Goal: Task Accomplishment & Management: Use online tool/utility

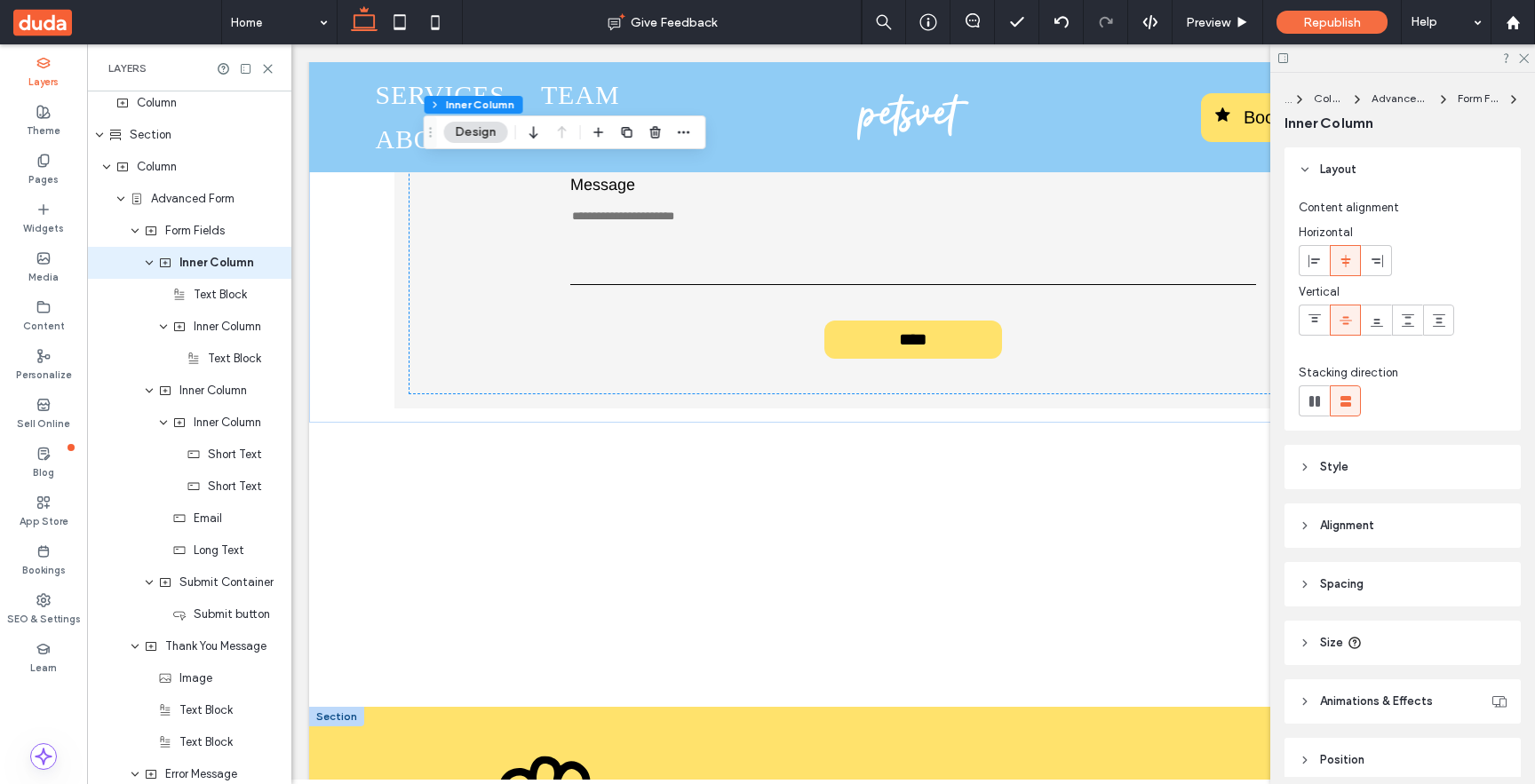
scroll to position [1103, 0]
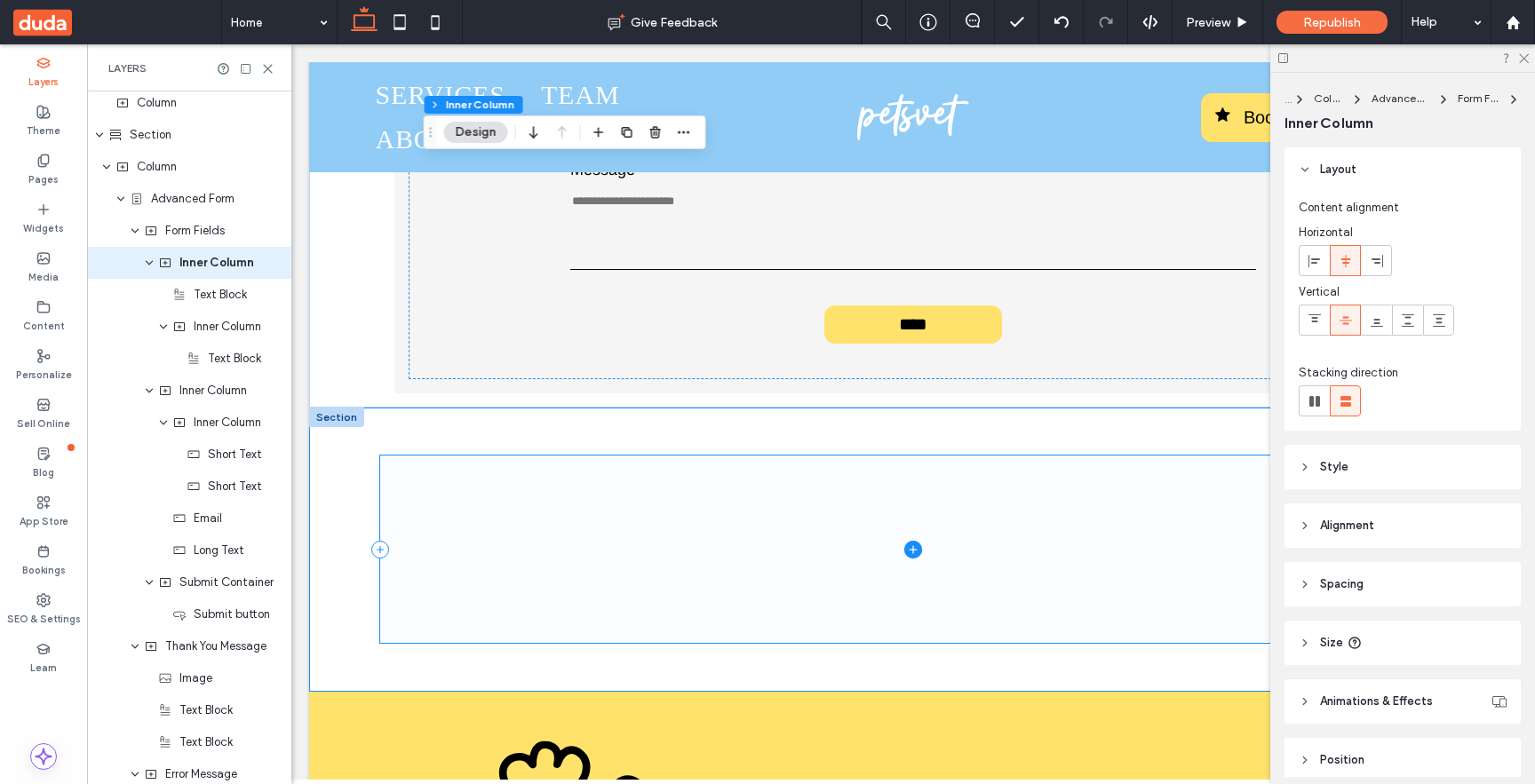
click at [784, 514] on span at bounding box center [914, 548] width 1066 height 187
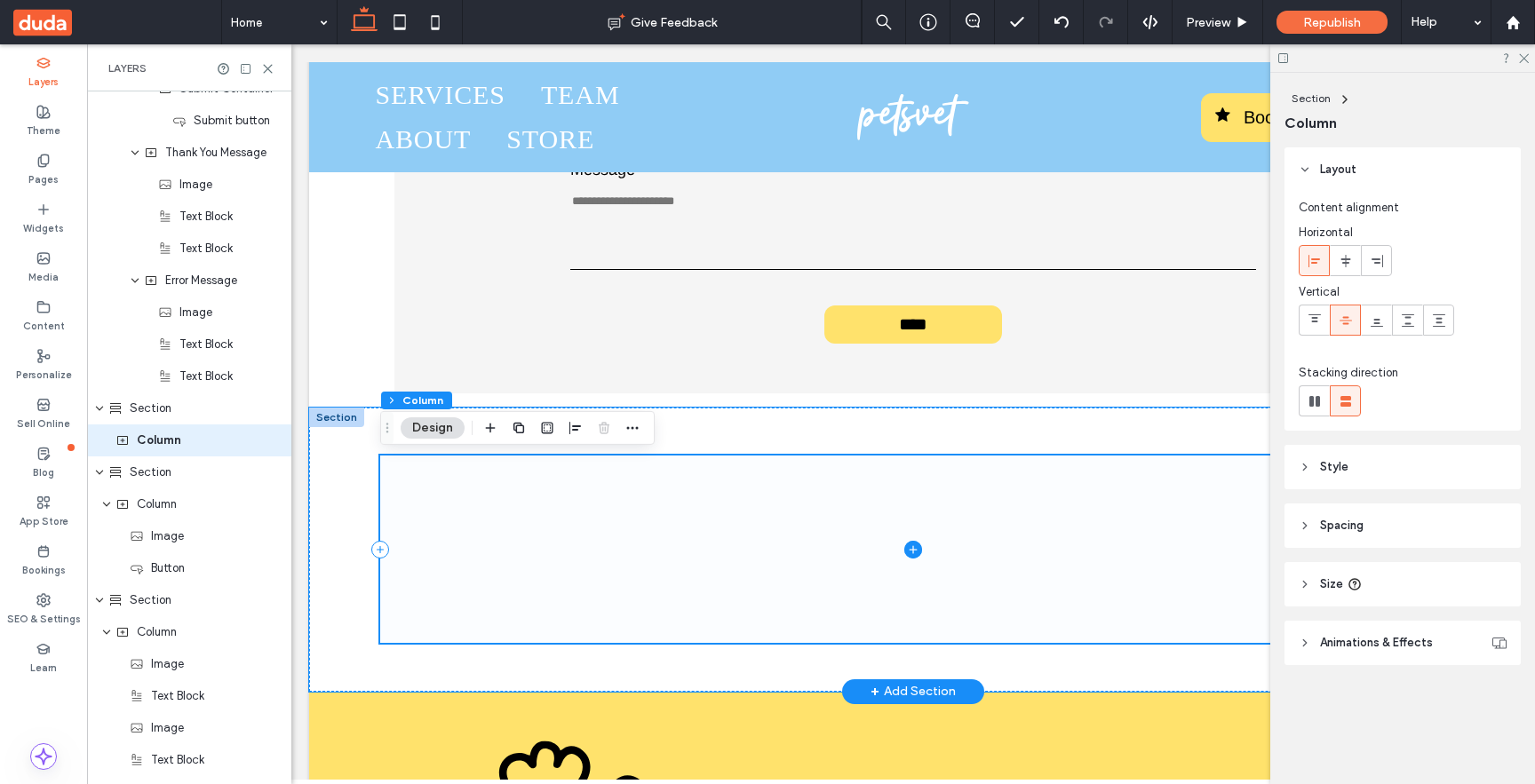
scroll to position [948, 0]
click at [907, 547] on icon at bounding box center [913, 549] width 17 height 17
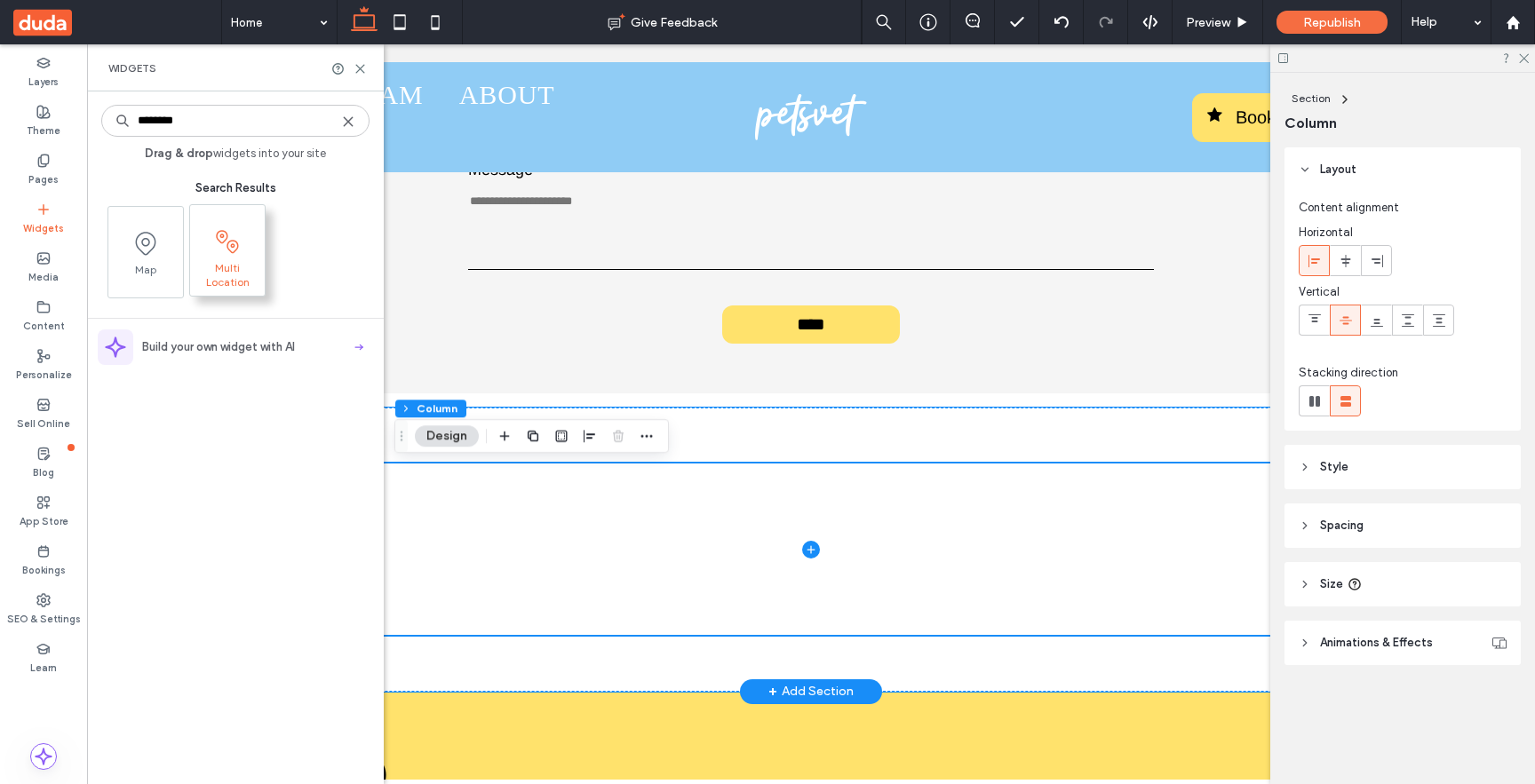
type input "********"
click at [229, 246] on icon at bounding box center [227, 241] width 28 height 28
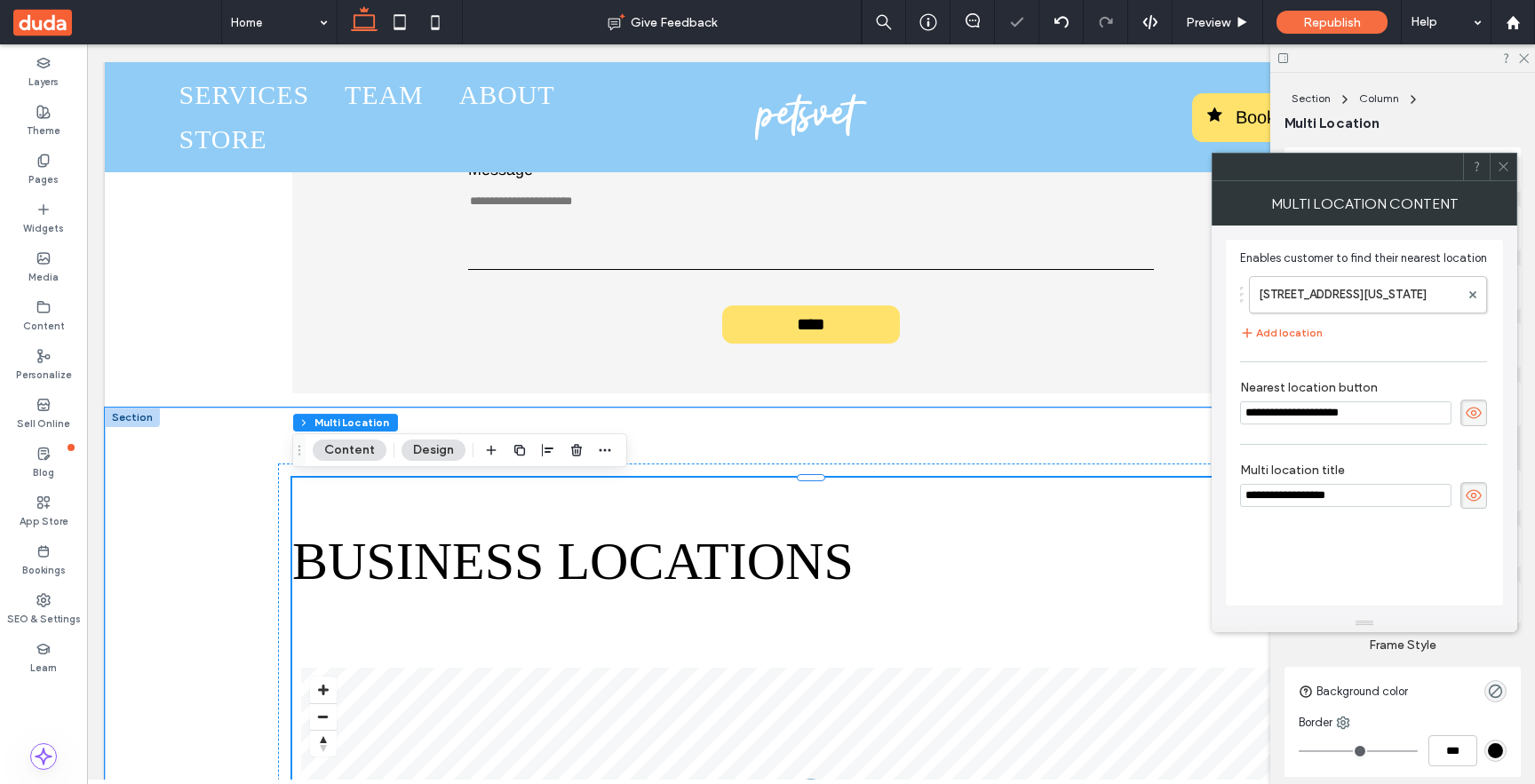
click at [1507, 161] on icon at bounding box center [1503, 167] width 14 height 14
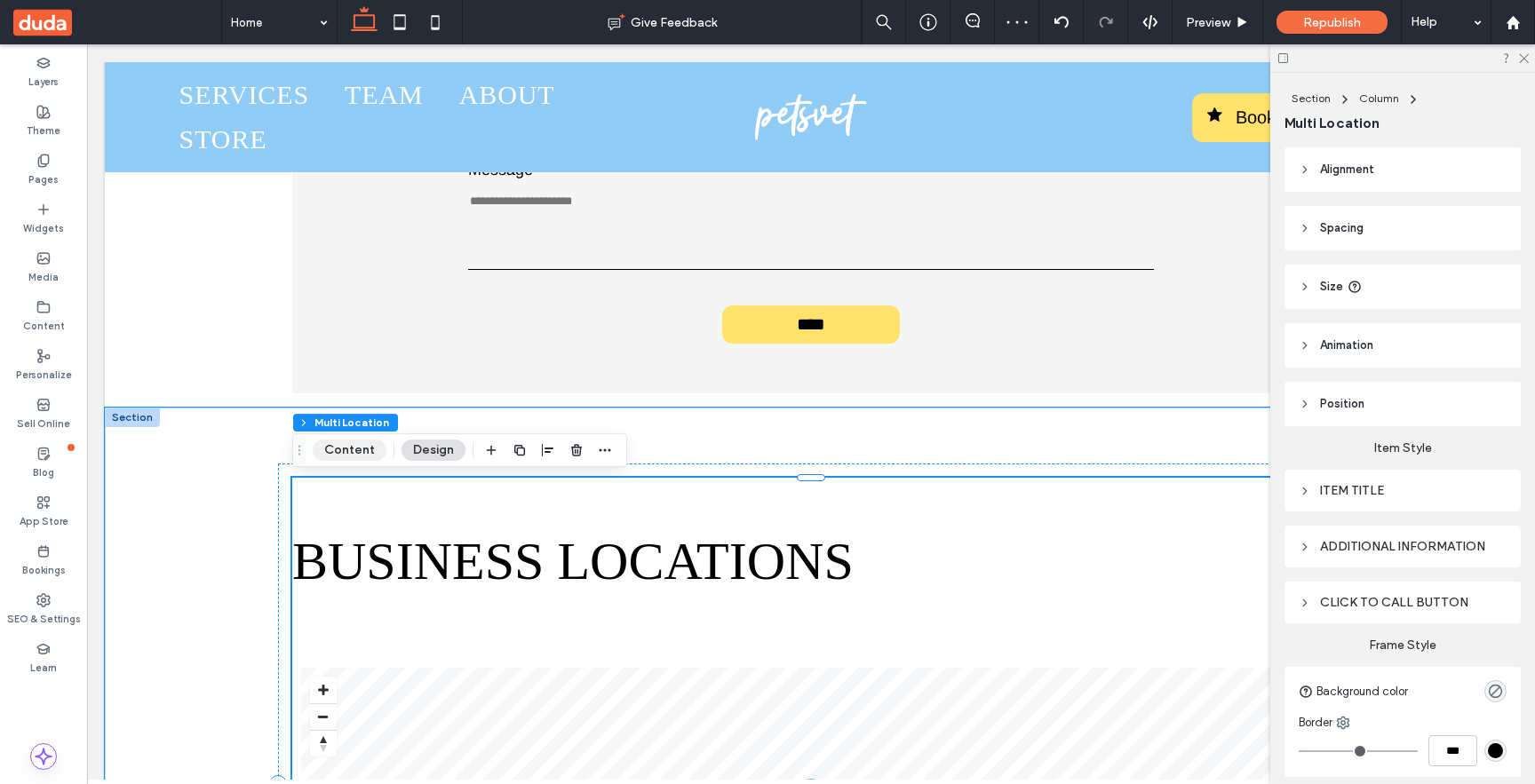
click at [359, 458] on button "Content" at bounding box center [350, 450] width 74 height 21
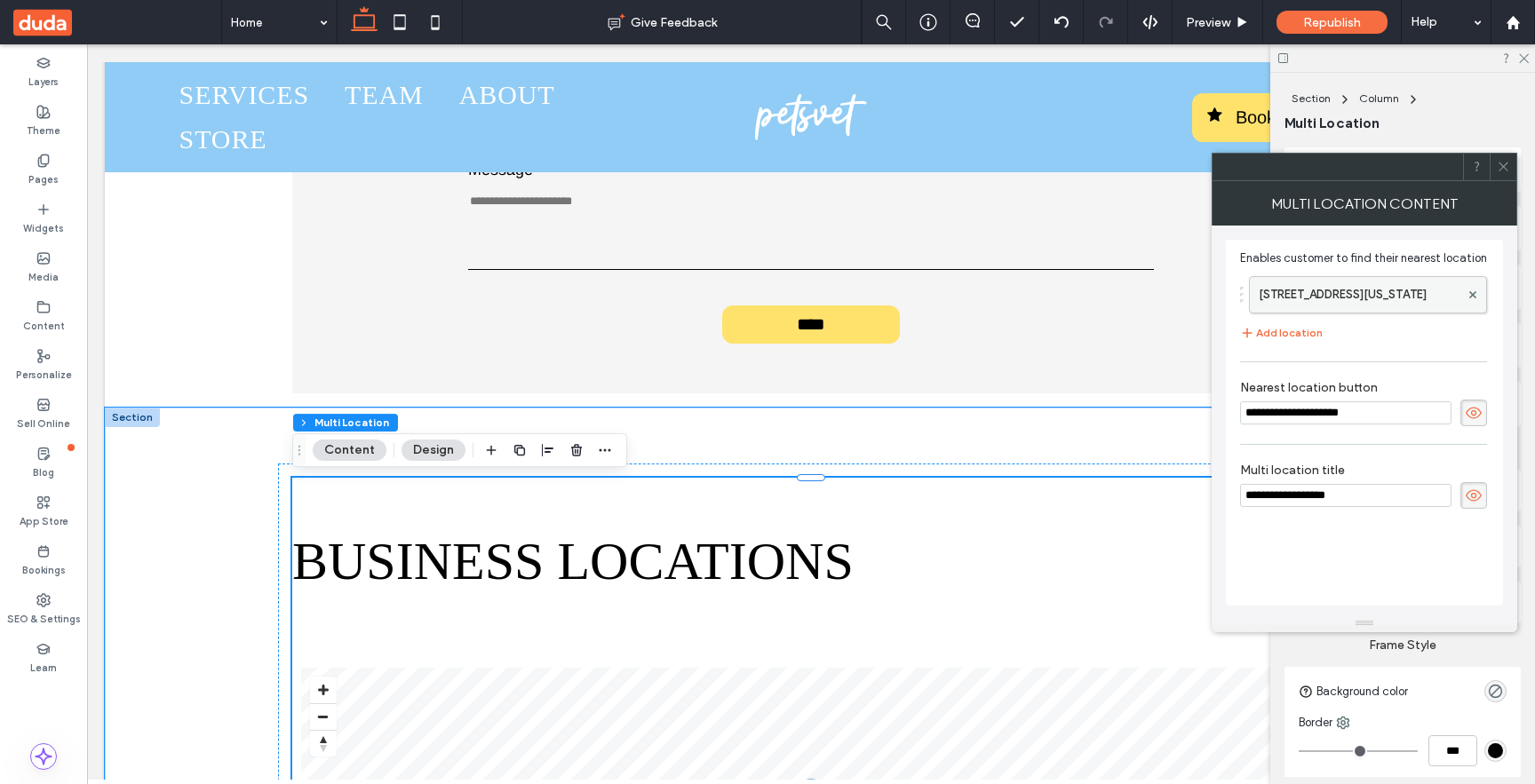
click at [1352, 297] on label "[STREET_ADDRESS][US_STATE]" at bounding box center [1358, 294] width 201 height 36
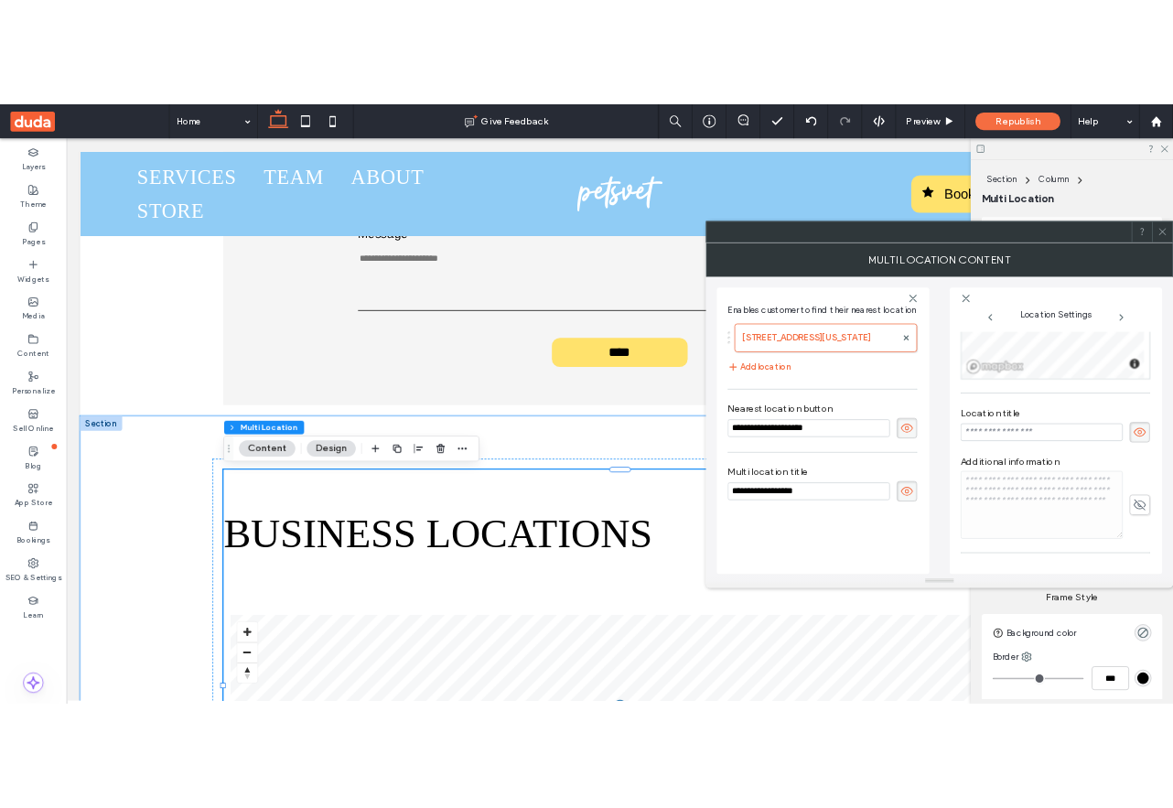
scroll to position [312, 0]
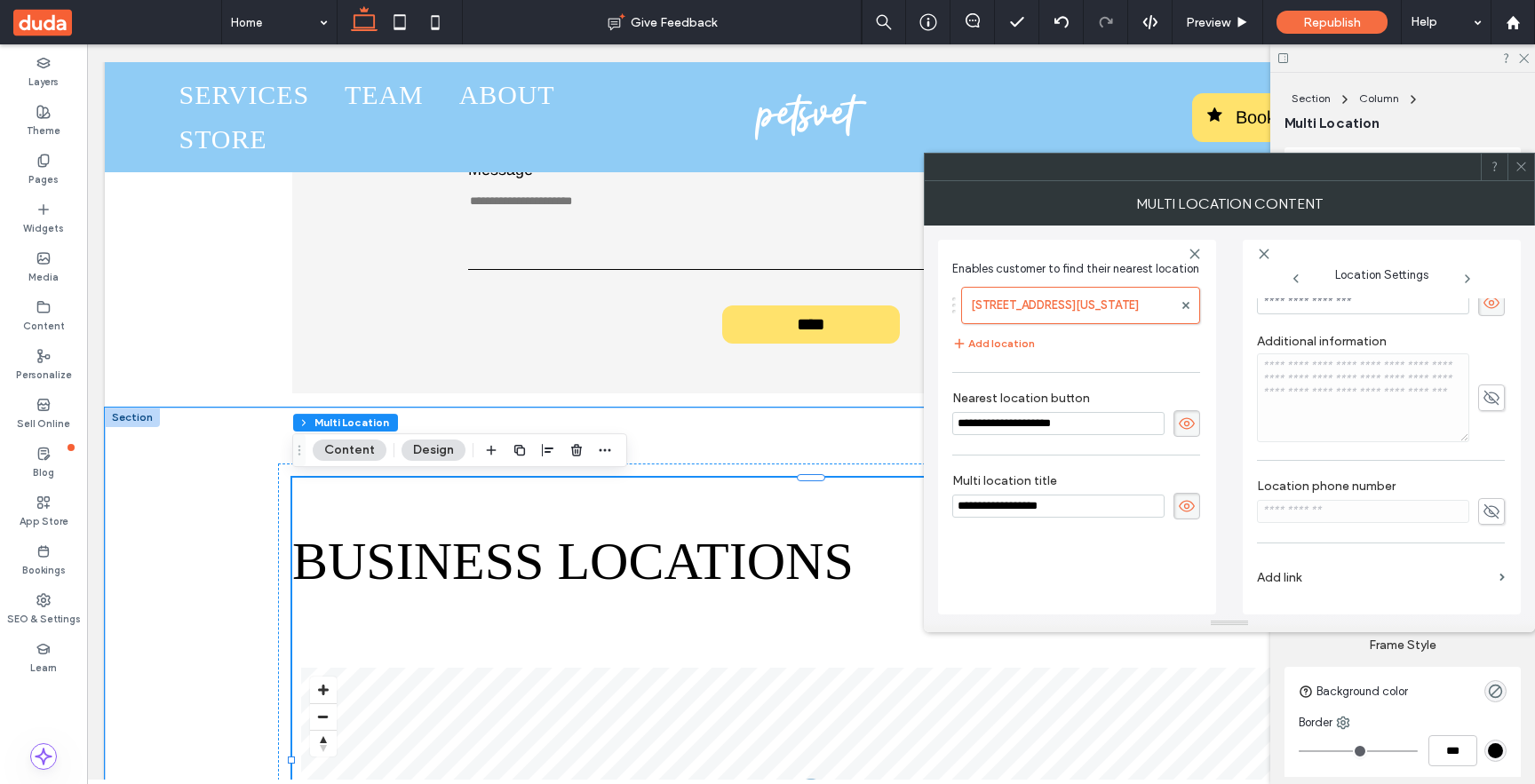
click at [1523, 175] on span at bounding box center [1521, 166] width 14 height 26
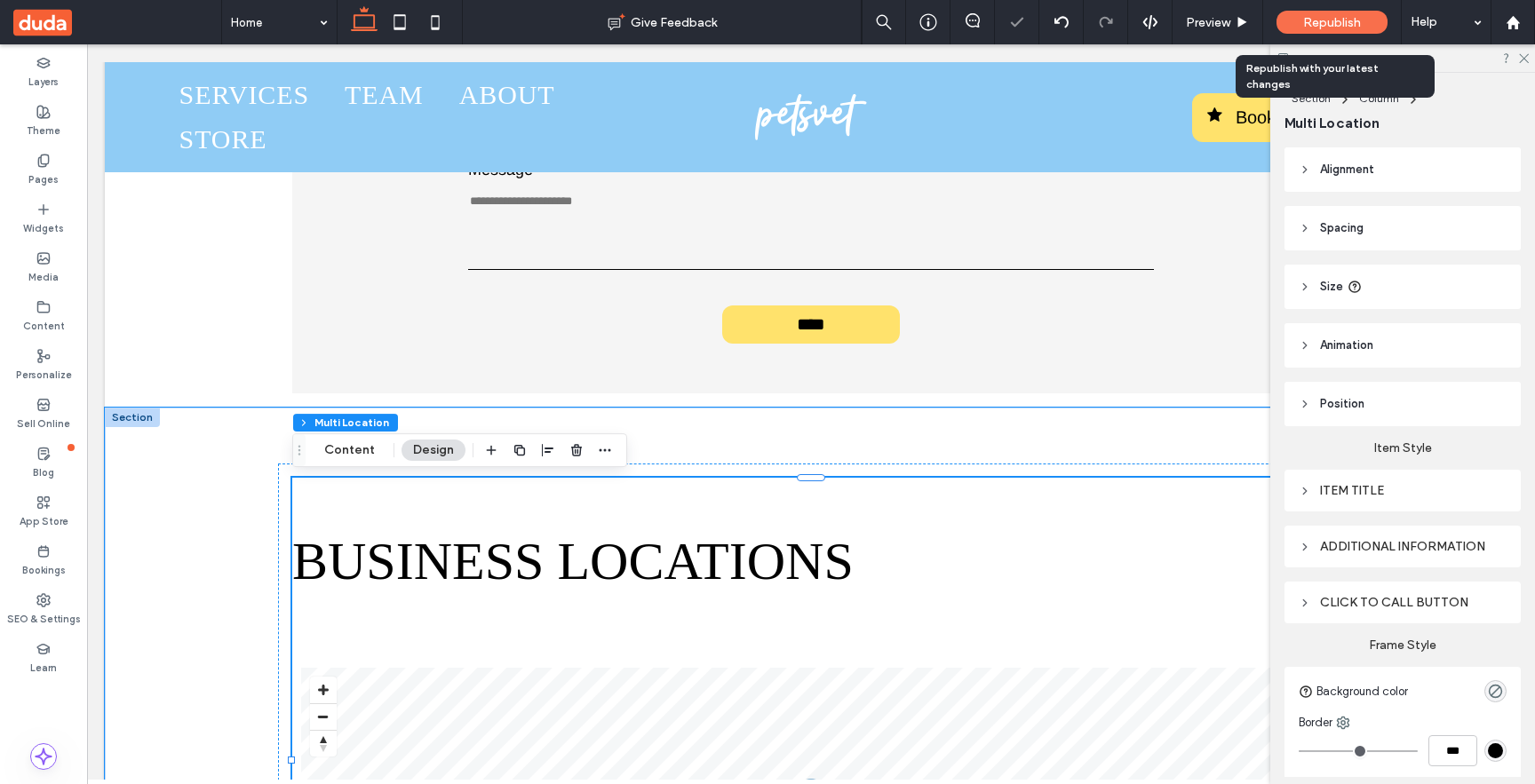
click at [1345, 11] on div "Republish" at bounding box center [1332, 22] width 111 height 23
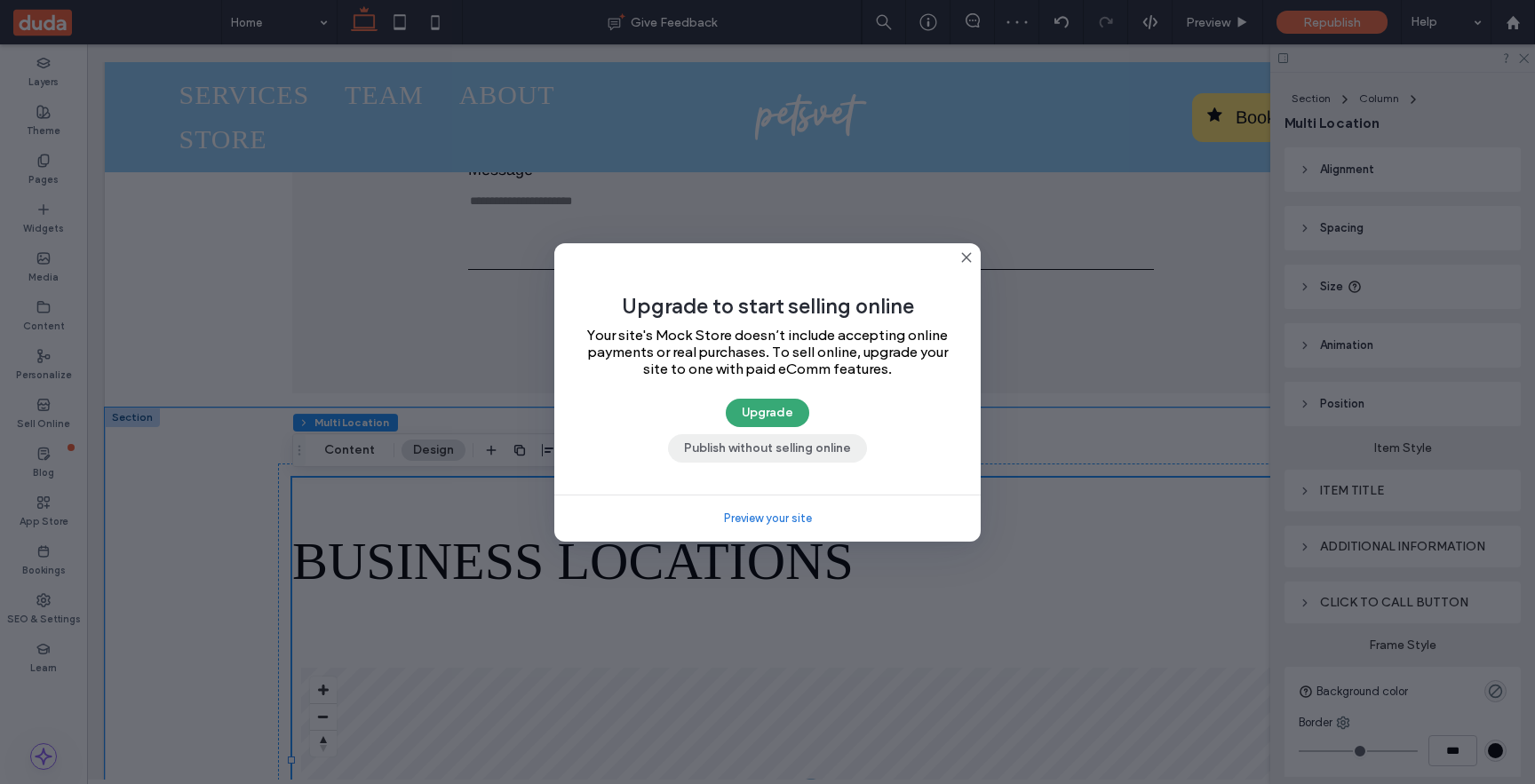
click at [743, 447] on button "Publish without selling online" at bounding box center [767, 447] width 199 height 28
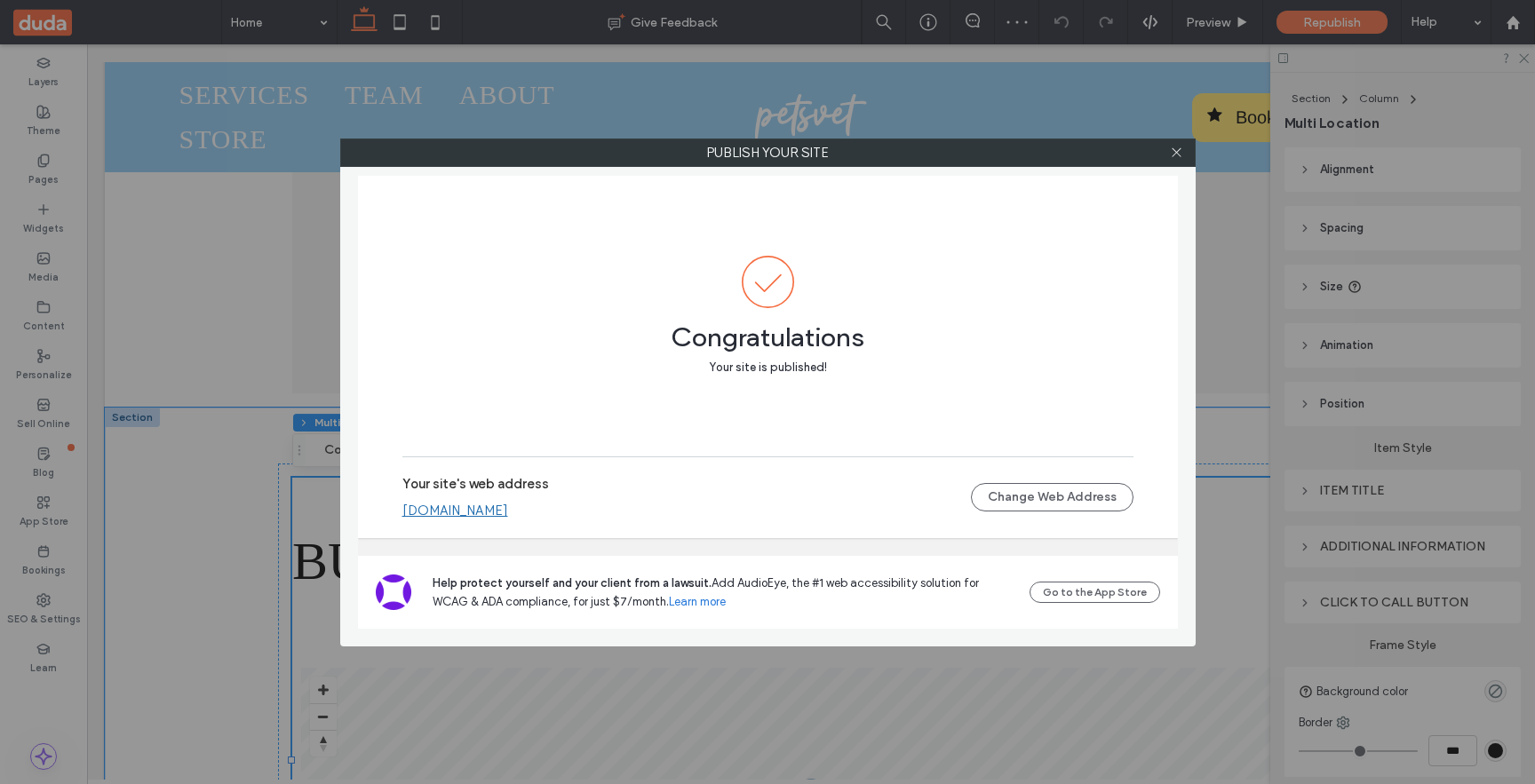
click at [508, 514] on link "[DOMAIN_NAME]" at bounding box center [454, 510] width 106 height 16
click at [1176, 152] on icon at bounding box center [1177, 152] width 14 height 14
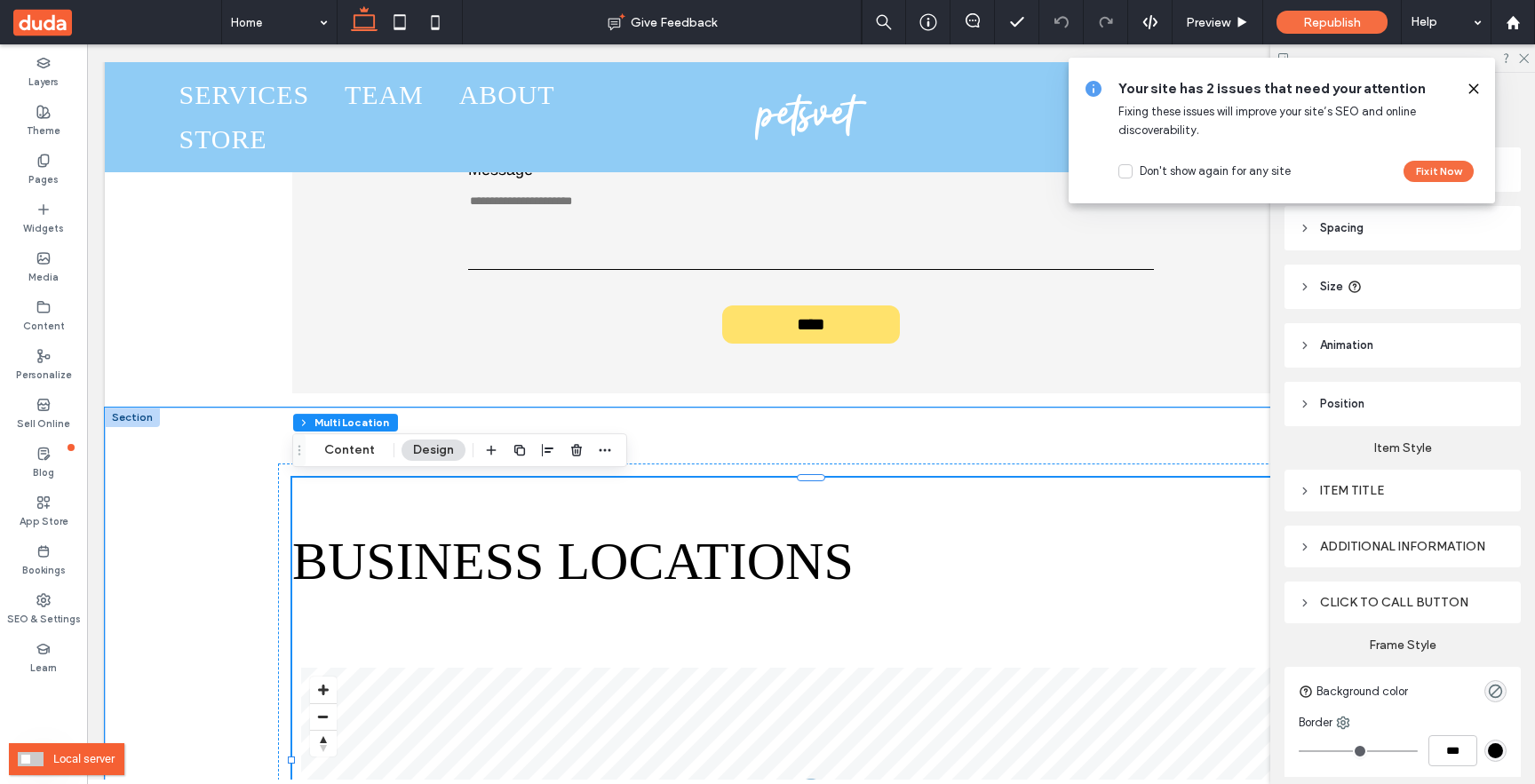
click at [38, 760] on span at bounding box center [30, 759] width 26 height 15
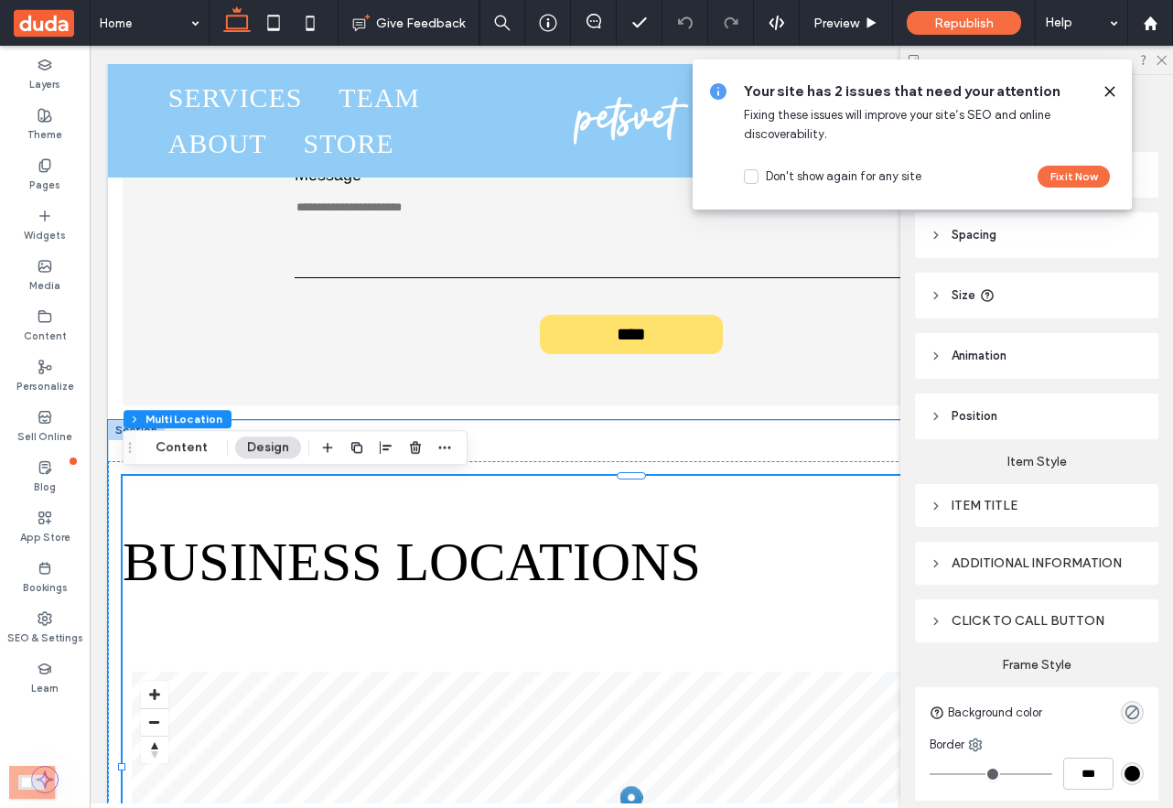
click at [1116, 88] on icon at bounding box center [1109, 91] width 15 height 15
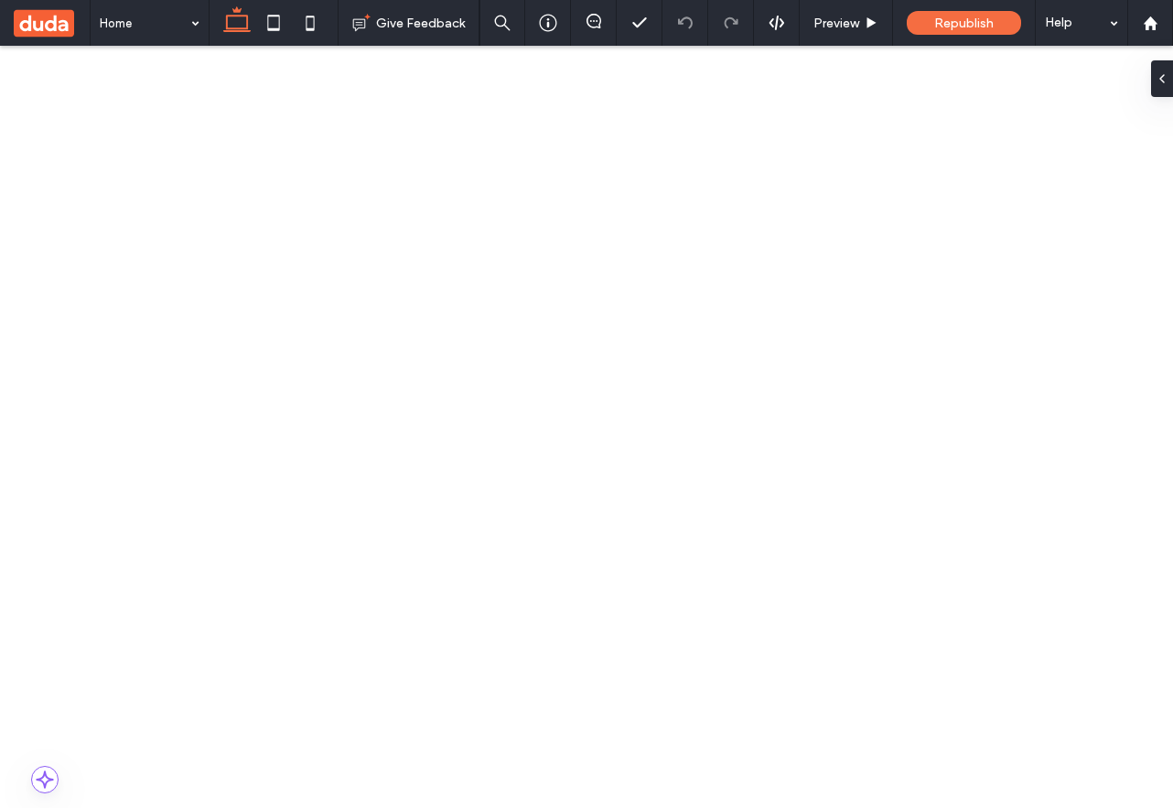
type input "******"
